Goal: Find specific page/section: Find specific page/section

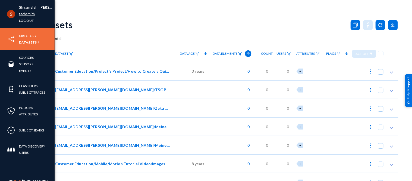
click at [20, 14] on link "techsmith" at bounding box center [27, 14] width 16 height 6
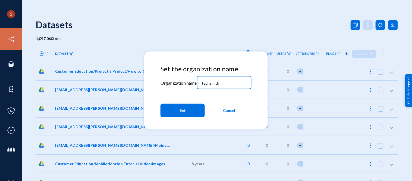
click at [207, 85] on input "techsmith" at bounding box center [225, 83] width 47 height 5
type input "tandl"
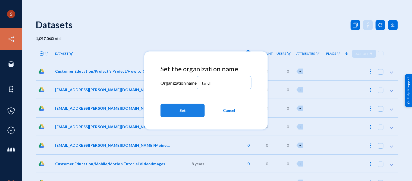
click at [188, 105] on button "Set" at bounding box center [183, 111] width 44 height 14
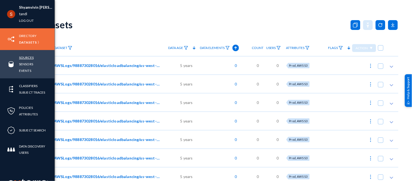
click at [24, 60] on link "Sources" at bounding box center [26, 57] width 15 height 6
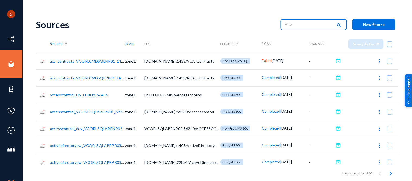
click at [301, 26] on input "text" at bounding box center [309, 24] width 48 height 8
type input "sql"
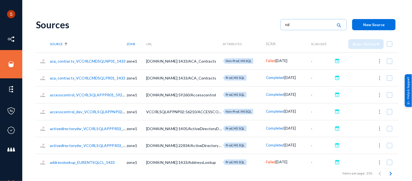
click at [113, 60] on link "aca_contracts_VCORLCMDSQLNP01_1433" at bounding box center [88, 61] width 76 height 5
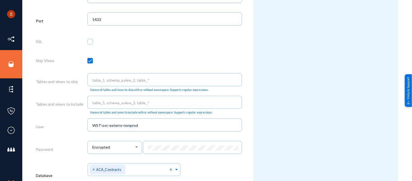
scroll to position [186, 0]
